Goal: Task Accomplishment & Management: Manage account settings

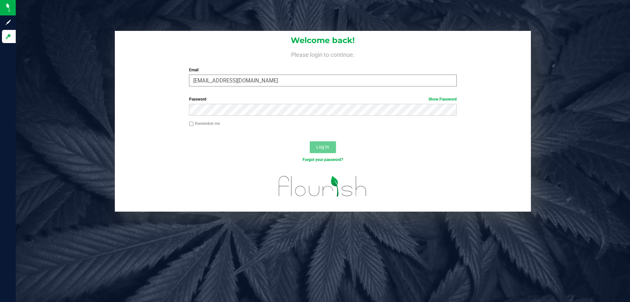
type input "[EMAIL_ADDRESS][DOMAIN_NAME]"
click at [310, 141] on button "Log In" at bounding box center [323, 147] width 26 height 12
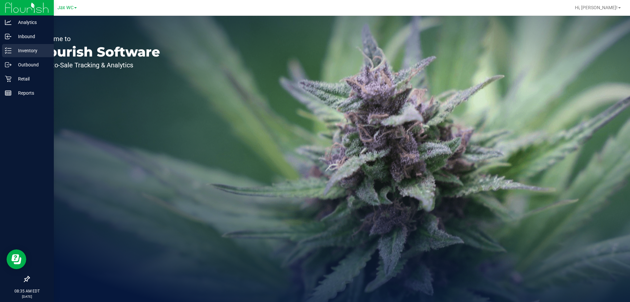
click at [21, 44] on div "Inventory" at bounding box center [28, 50] width 52 height 13
click at [22, 48] on p "Inventory" at bounding box center [30, 51] width 39 height 8
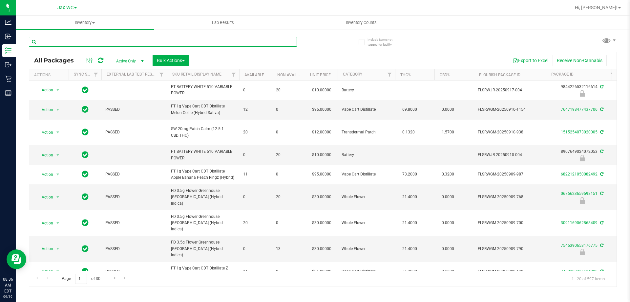
click at [84, 38] on input "text" at bounding box center [163, 42] width 268 height 10
type input "4613103146290398"
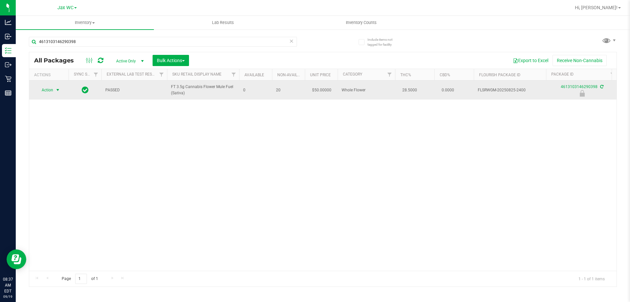
click at [48, 91] on span "Action" at bounding box center [45, 89] width 18 height 9
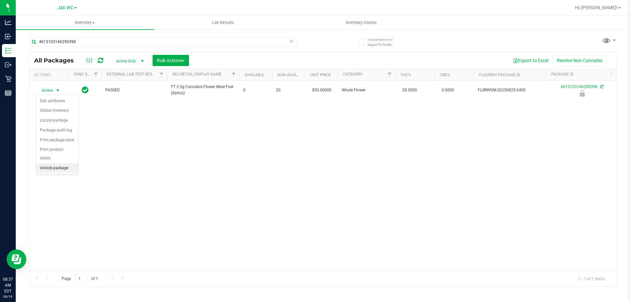
click at [61, 163] on li "Unlock package" at bounding box center [57, 168] width 42 height 10
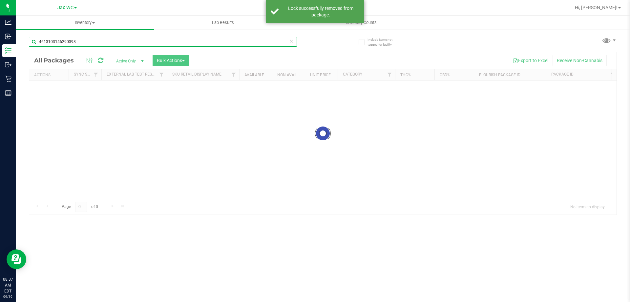
drag, startPoint x: 98, startPoint y: 44, endPoint x: 68, endPoint y: 40, distance: 30.4
click at [68, 40] on input "4613103146290398" at bounding box center [163, 42] width 268 height 10
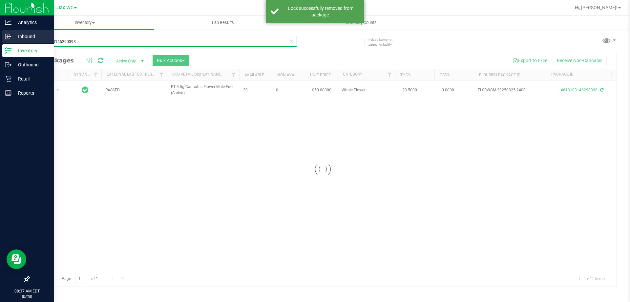
drag, startPoint x: 99, startPoint y: 43, endPoint x: 1, endPoint y: 42, distance: 97.8
click at [1, 42] on div "Analytics Inbound Inventory Outbound Retail Reports 08:37 AM EDT [DATE] 09/19 J…" at bounding box center [315, 151] width 630 height 302
type input "3600846752670599"
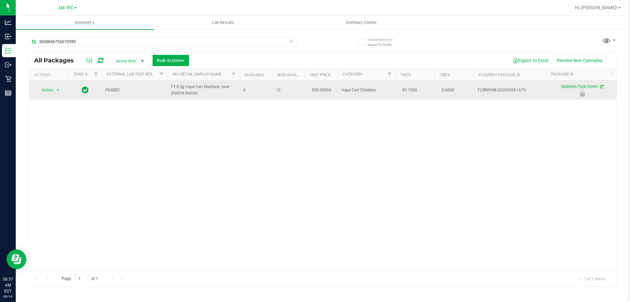
click at [89, 98] on td at bounding box center [85, 89] width 33 height 19
click at [38, 92] on span "Action" at bounding box center [45, 89] width 18 height 9
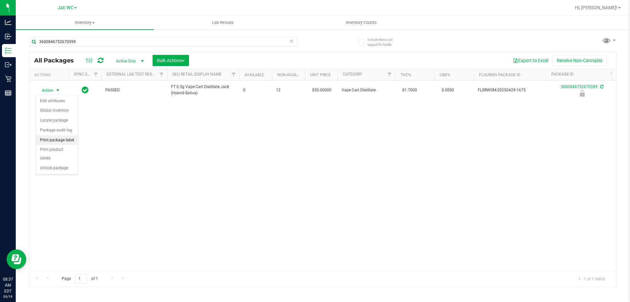
click at [62, 139] on li "Print package label" at bounding box center [57, 140] width 42 height 10
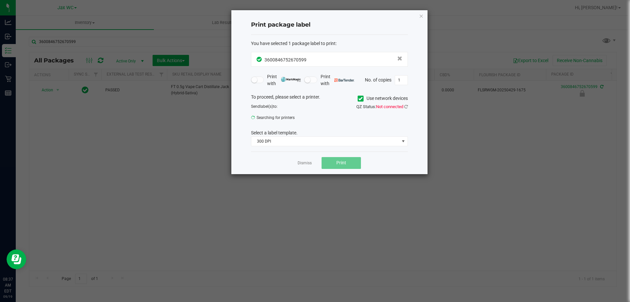
click at [305, 135] on div "Select a label template." at bounding box center [329, 132] width 167 height 7
click at [301, 138] on span "300 DPI" at bounding box center [325, 141] width 148 height 9
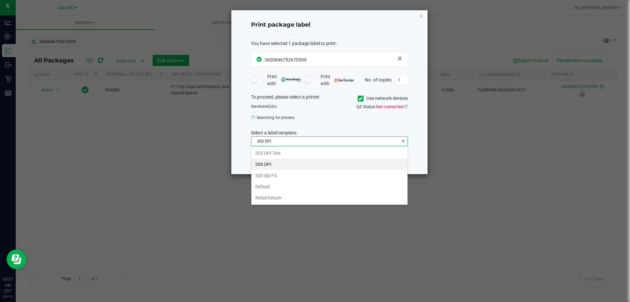
scroll to position [10, 157]
click at [290, 150] on li "203 DPI Test" at bounding box center [329, 152] width 156 height 11
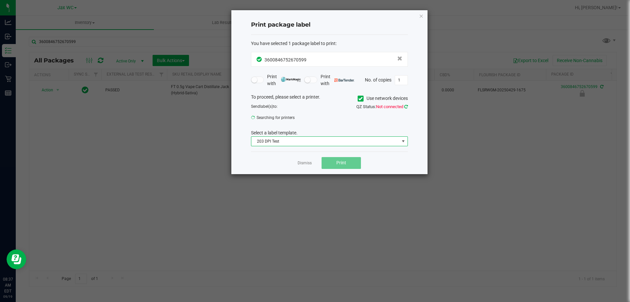
click at [407, 107] on icon at bounding box center [406, 106] width 4 height 4
click at [347, 120] on span "ZEBRA-3" at bounding box center [325, 119] width 148 height 9
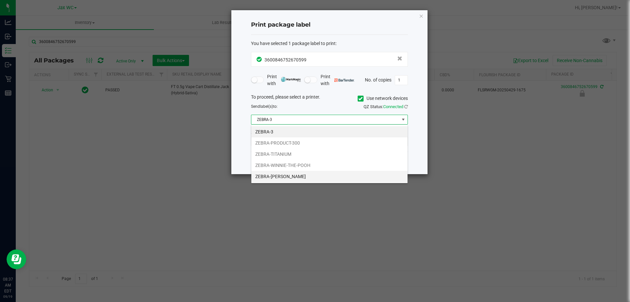
click at [287, 177] on li "ZEBRA-[PERSON_NAME]" at bounding box center [329, 176] width 156 height 11
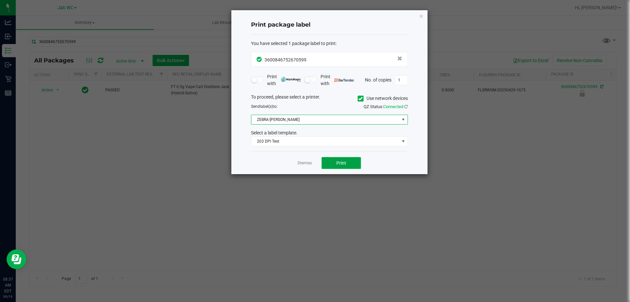
click at [332, 162] on button "Print" at bounding box center [341, 163] width 39 height 12
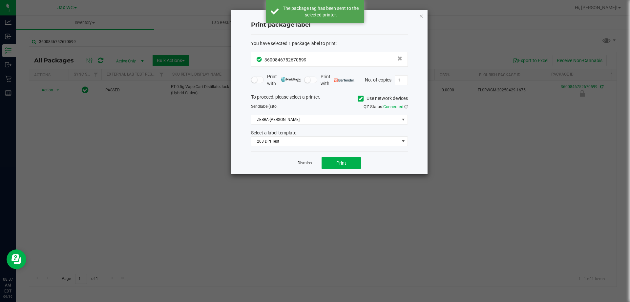
click at [306, 164] on link "Dismiss" at bounding box center [305, 163] width 14 height 6
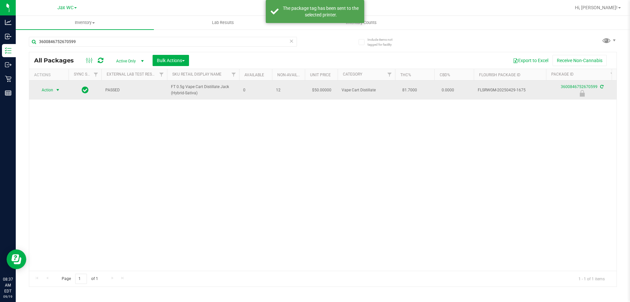
click at [61, 95] on span "select" at bounding box center [58, 89] width 8 height 9
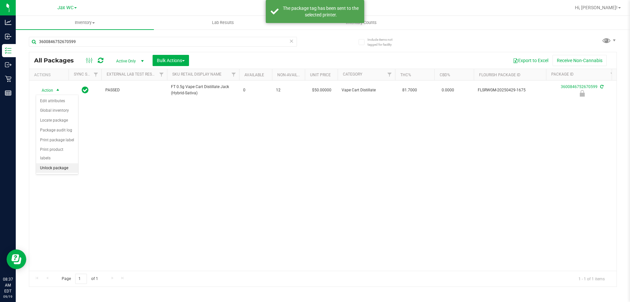
click at [60, 163] on li "Unlock package" at bounding box center [57, 168] width 42 height 10
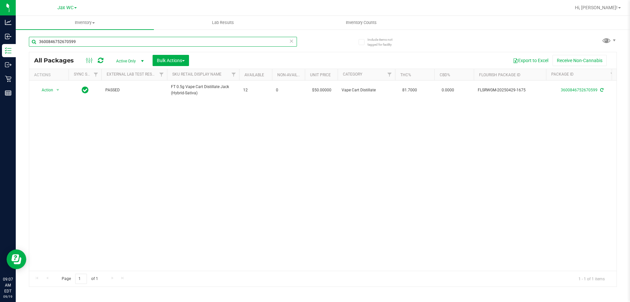
drag, startPoint x: 91, startPoint y: 45, endPoint x: 21, endPoint y: 47, distance: 69.6
click at [21, 47] on div "Include items not tagged for facility 3600846752670599 All Packages Active Only…" at bounding box center [323, 129] width 615 height 200
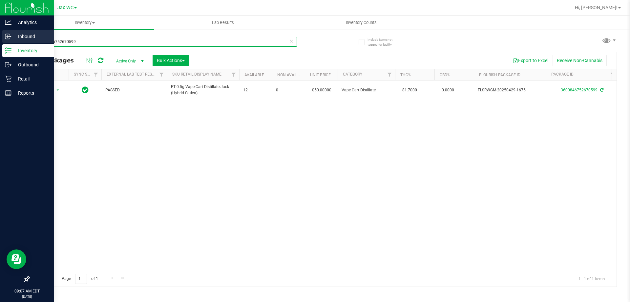
drag, startPoint x: 113, startPoint y: 37, endPoint x: 0, endPoint y: 40, distance: 113.0
click at [0, 40] on div "Analytics Inbound Inventory Outbound Retail Reports 09:07 AM EDT [DATE] 09/19 J…" at bounding box center [315, 151] width 630 height 302
type input "7207350299460990"
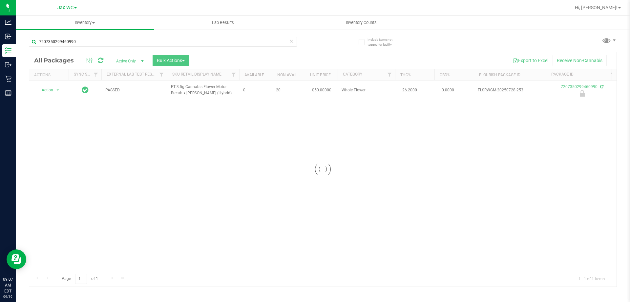
click at [52, 88] on div at bounding box center [323, 169] width 588 height 234
click at [54, 91] on span "select" at bounding box center [58, 89] width 8 height 9
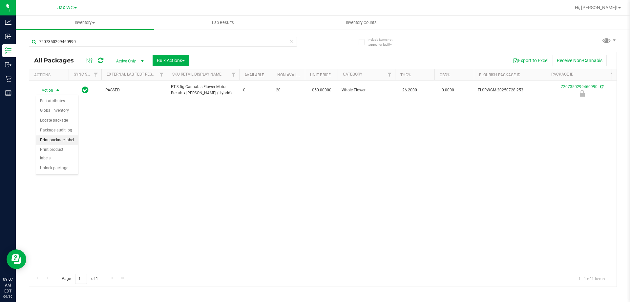
click at [64, 141] on li "Print package label" at bounding box center [57, 140] width 42 height 10
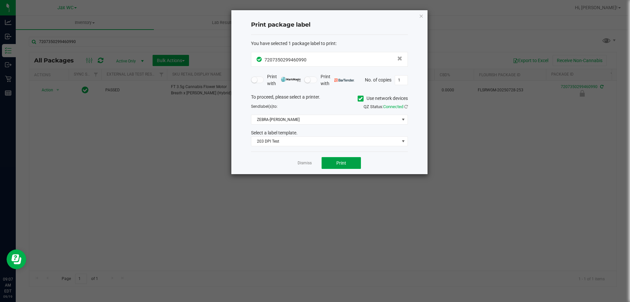
click at [358, 165] on button "Print" at bounding box center [341, 163] width 39 height 12
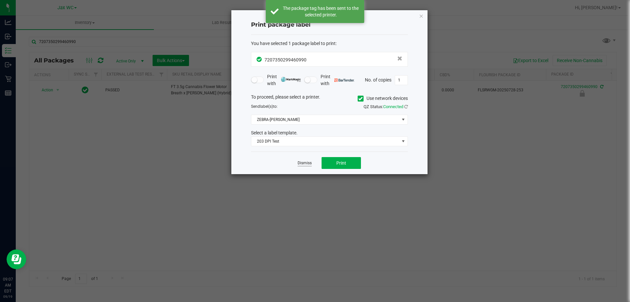
click at [306, 160] on link "Dismiss" at bounding box center [305, 163] width 14 height 6
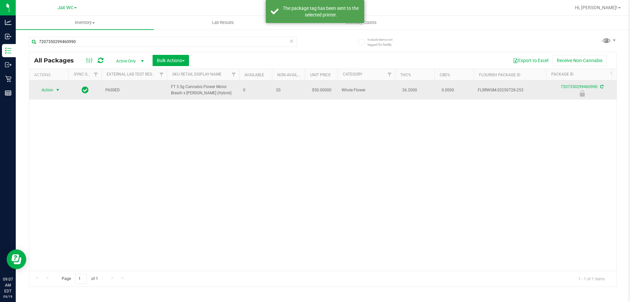
click at [53, 91] on span "Action" at bounding box center [45, 89] width 18 height 9
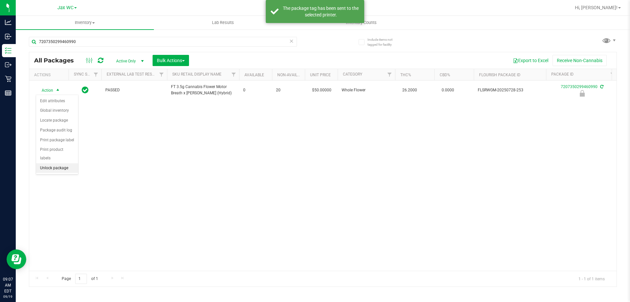
click at [64, 163] on li "Unlock package" at bounding box center [57, 168] width 42 height 10
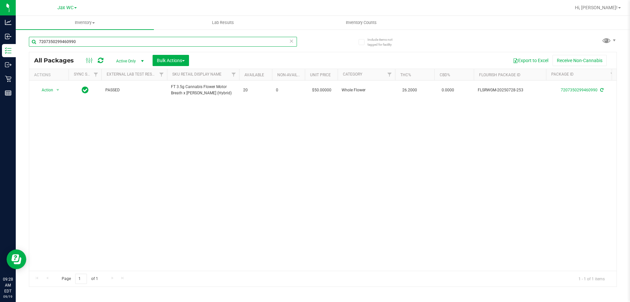
drag, startPoint x: 91, startPoint y: 45, endPoint x: 24, endPoint y: 44, distance: 67.0
click at [24, 44] on div "Include items not tagged for facility 7207350299460990 All Packages Active Only…" at bounding box center [323, 129] width 615 height 200
type input "[CREDIT_CARD_NUMBER]"
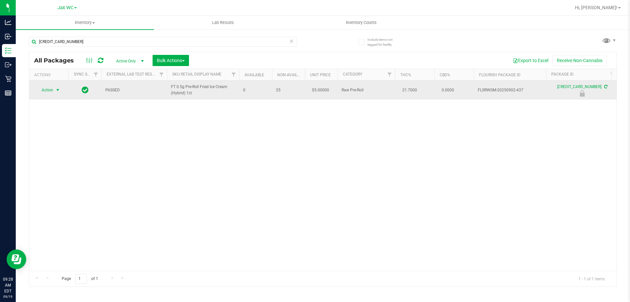
click at [52, 89] on span "Action" at bounding box center [45, 89] width 18 height 9
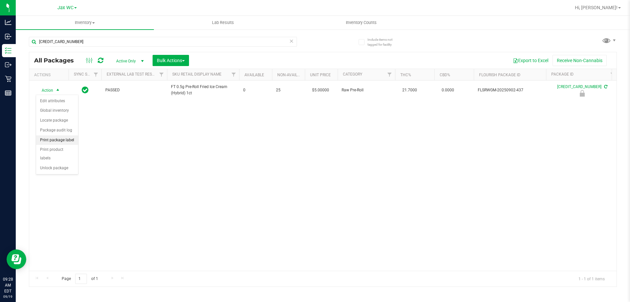
click at [59, 141] on li "Print package label" at bounding box center [57, 140] width 42 height 10
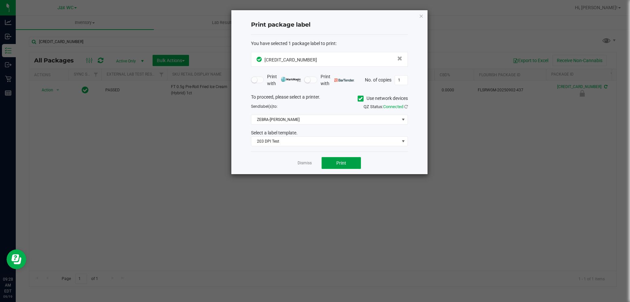
click at [330, 162] on button "Print" at bounding box center [341, 163] width 39 height 12
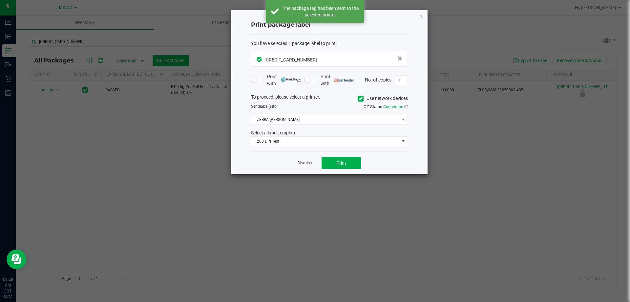
click at [309, 162] on link "Dismiss" at bounding box center [305, 163] width 14 height 6
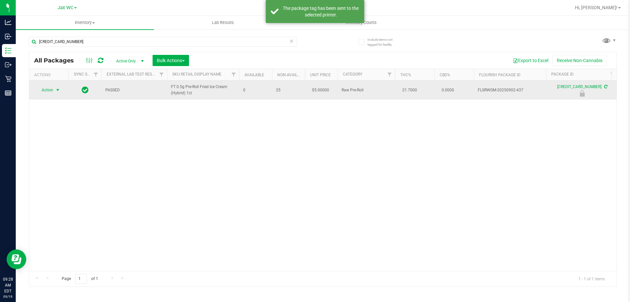
click at [54, 90] on span "select" at bounding box center [58, 89] width 8 height 9
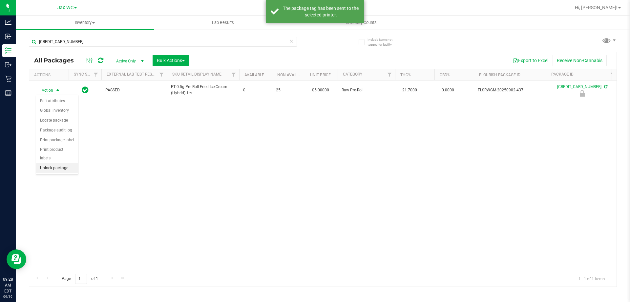
click at [64, 163] on li "Unlock package" at bounding box center [57, 168] width 42 height 10
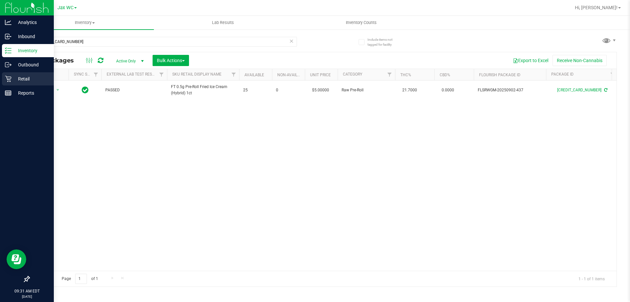
click at [28, 80] on p "Retail" at bounding box center [30, 79] width 39 height 8
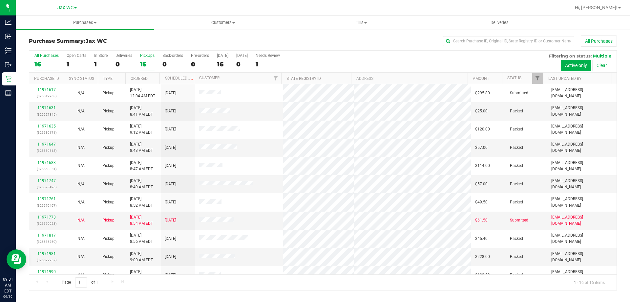
click at [143, 61] on div "15" at bounding box center [147, 64] width 14 height 8
click at [0, 0] on input "PickUps 15" at bounding box center [0, 0] width 0 height 0
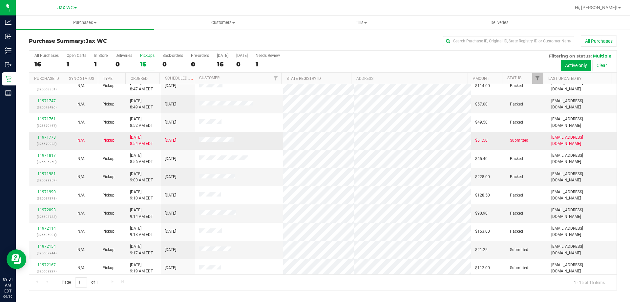
scroll to position [82, 0]
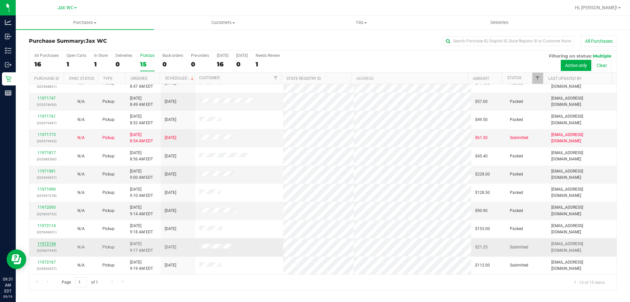
click at [47, 243] on link "11972154" at bounding box center [46, 243] width 18 height 5
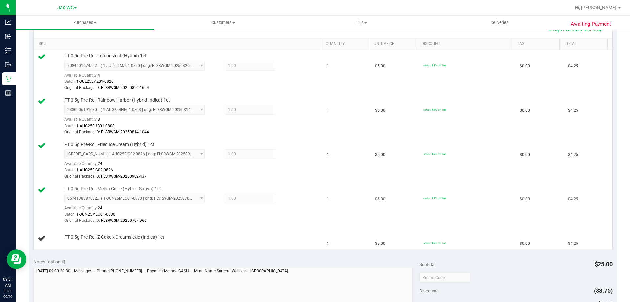
scroll to position [164, 0]
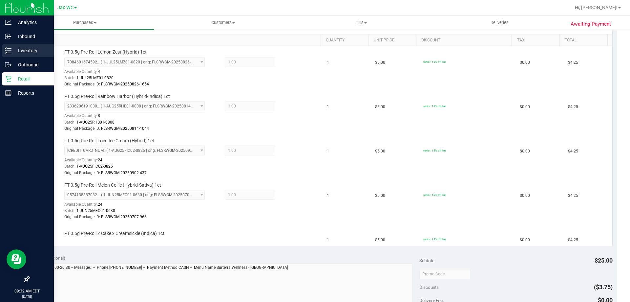
click at [17, 49] on p "Inventory" at bounding box center [30, 51] width 39 height 8
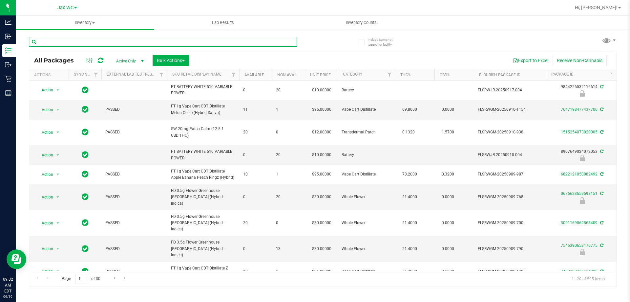
click at [196, 39] on input "text" at bounding box center [163, 42] width 268 height 10
type input "1606323477523034"
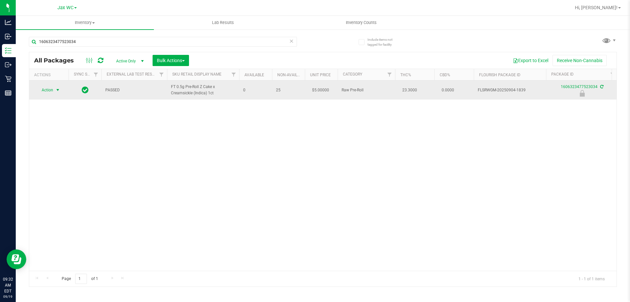
click at [55, 89] on span "select" at bounding box center [57, 89] width 5 height 5
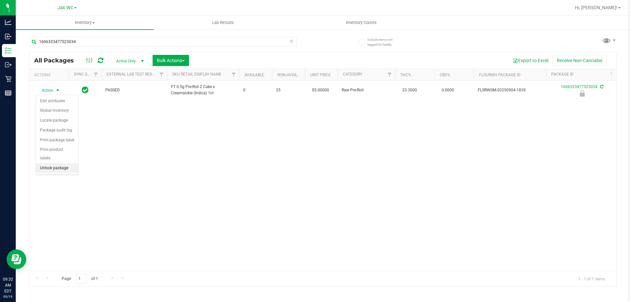
click at [66, 163] on li "Unlock package" at bounding box center [57, 168] width 42 height 10
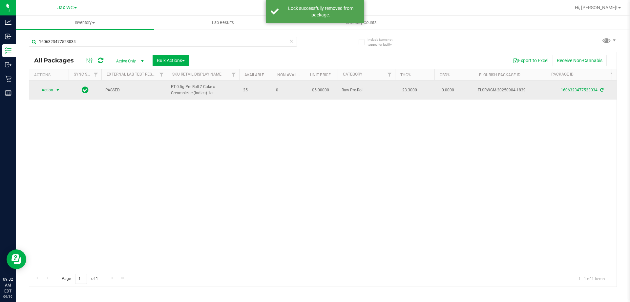
click at [51, 88] on span "Action" at bounding box center [45, 89] width 18 height 9
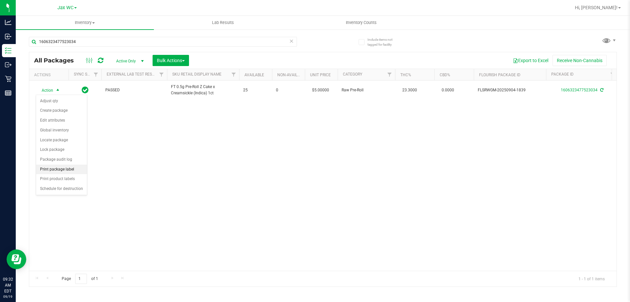
click at [69, 166] on li "Print package label" at bounding box center [61, 169] width 51 height 10
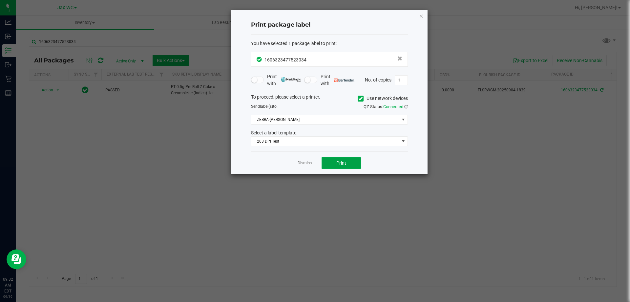
click at [341, 165] on span "Print" at bounding box center [341, 162] width 10 height 5
click at [305, 162] on link "Dismiss" at bounding box center [305, 163] width 14 height 6
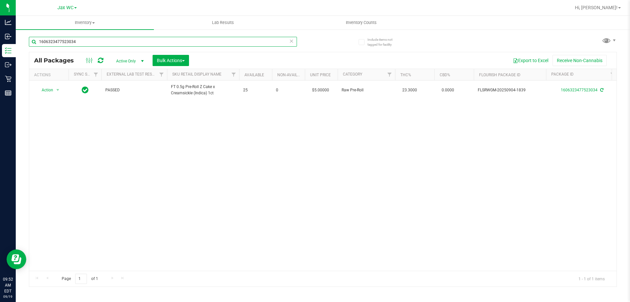
drag, startPoint x: 88, startPoint y: 43, endPoint x: 28, endPoint y: 45, distance: 60.4
click at [29, 44] on input "1606323477523034" at bounding box center [163, 42] width 268 height 10
type input "4724360395272563"
click at [52, 90] on span "Action" at bounding box center [45, 89] width 18 height 9
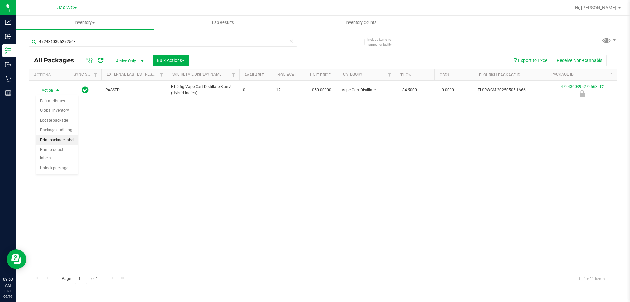
click at [52, 140] on li "Print package label" at bounding box center [57, 140] width 42 height 10
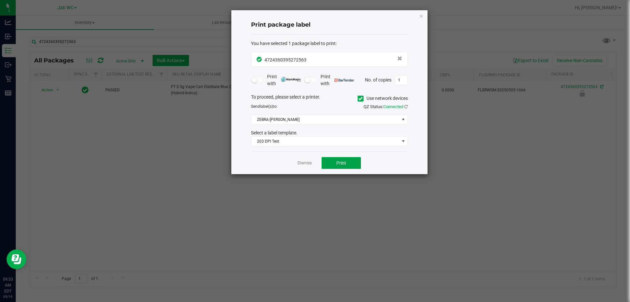
click at [338, 162] on span "Print" at bounding box center [341, 162] width 10 height 5
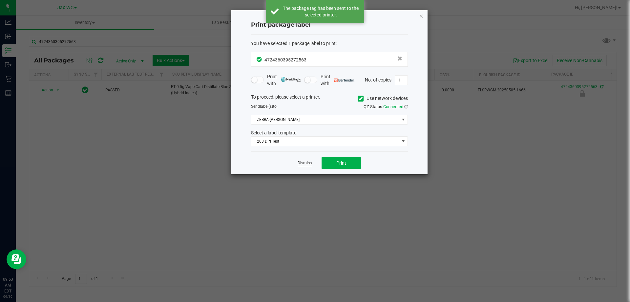
click at [308, 164] on link "Dismiss" at bounding box center [305, 163] width 14 height 6
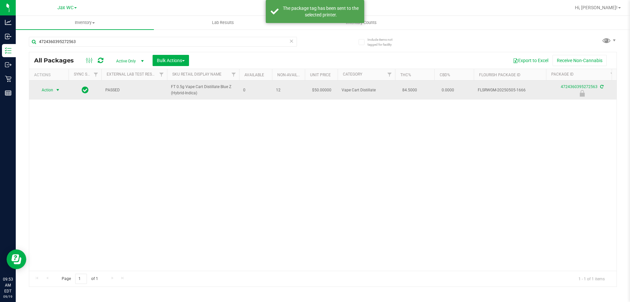
click at [42, 89] on span "Action" at bounding box center [45, 89] width 18 height 9
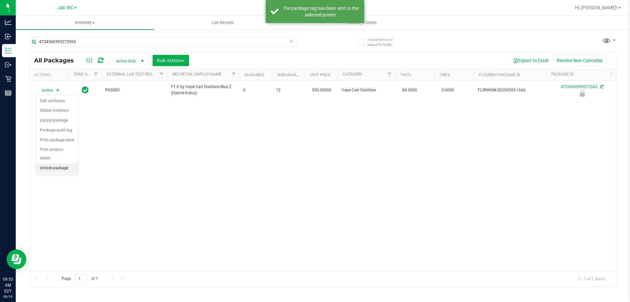
click at [59, 163] on li "Unlock package" at bounding box center [57, 168] width 42 height 10
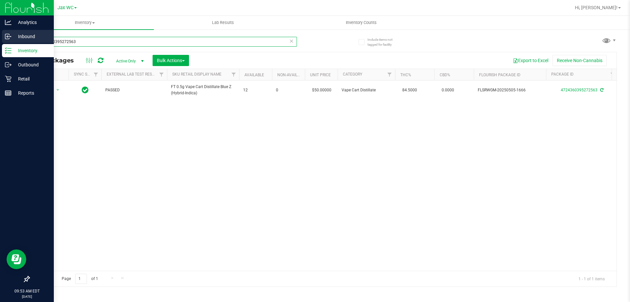
drag, startPoint x: 89, startPoint y: 37, endPoint x: 2, endPoint y: 43, distance: 86.9
click at [2, 43] on div "Analytics Inbound Inventory Outbound Retail Reports 09:53 AM EDT [DATE] 09/19 J…" at bounding box center [315, 151] width 630 height 302
type input "3309750795749835"
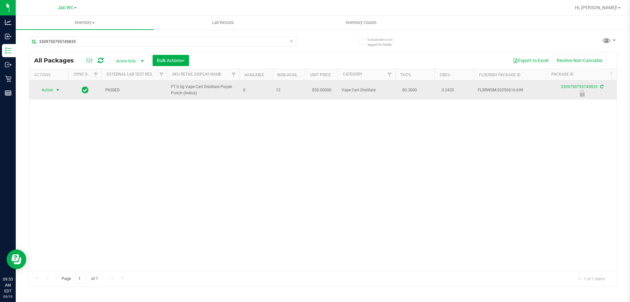
click at [59, 91] on span "select" at bounding box center [57, 89] width 5 height 5
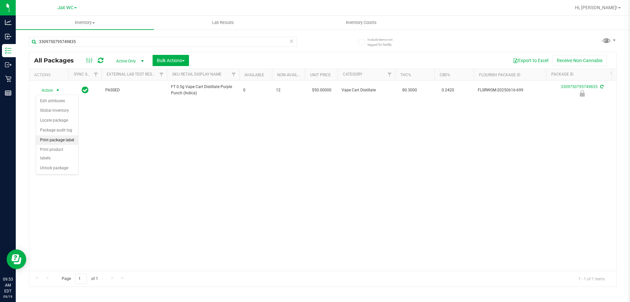
click at [59, 138] on li "Print package label" at bounding box center [57, 140] width 42 height 10
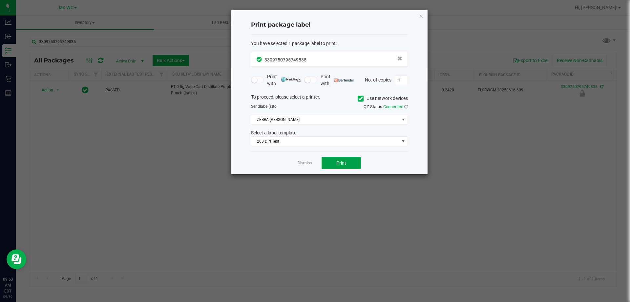
click at [347, 162] on button "Print" at bounding box center [341, 163] width 39 height 12
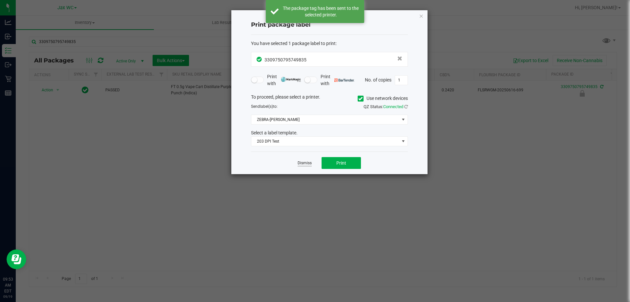
click at [302, 163] on link "Dismiss" at bounding box center [305, 163] width 14 height 6
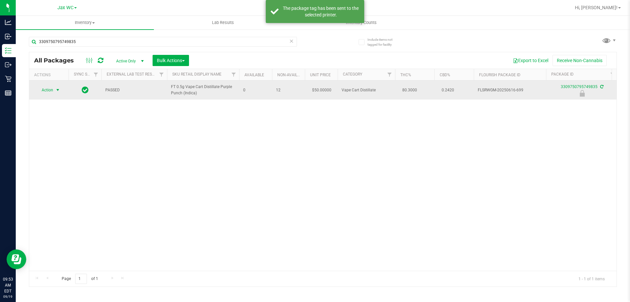
click at [49, 88] on span "Action" at bounding box center [45, 89] width 18 height 9
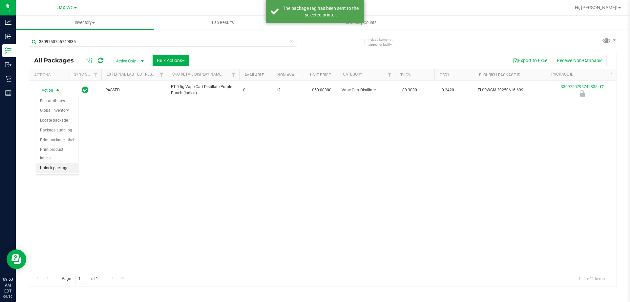
click at [58, 163] on li "Unlock package" at bounding box center [57, 168] width 42 height 10
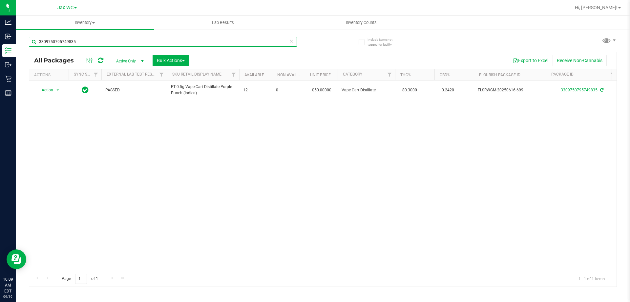
drag, startPoint x: 79, startPoint y: 44, endPoint x: 28, endPoint y: 31, distance: 52.8
click at [28, 31] on div "Include items not tagged for facility 3309750795749835 All Packages Active Only…" at bounding box center [323, 129] width 615 height 200
click at [101, 40] on input "[CREDIT_CARD_NUMBER]" at bounding box center [163, 42] width 268 height 10
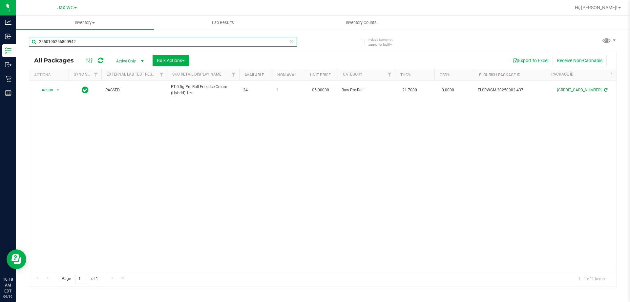
type input "2550195256800942"
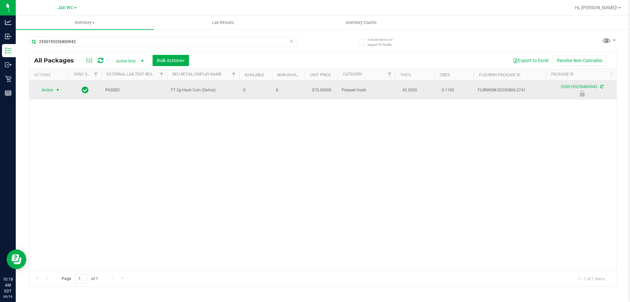
click at [40, 91] on span "Action" at bounding box center [45, 89] width 18 height 9
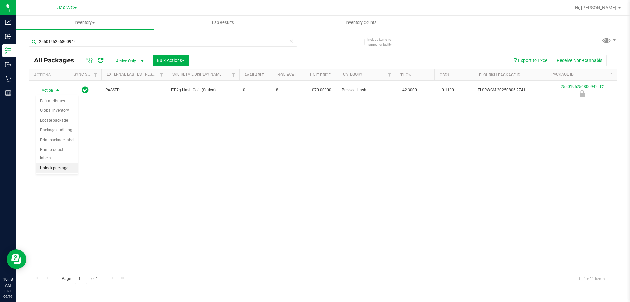
click at [68, 163] on li "Unlock package" at bounding box center [57, 168] width 42 height 10
